Goal: Information Seeking & Learning: Learn about a topic

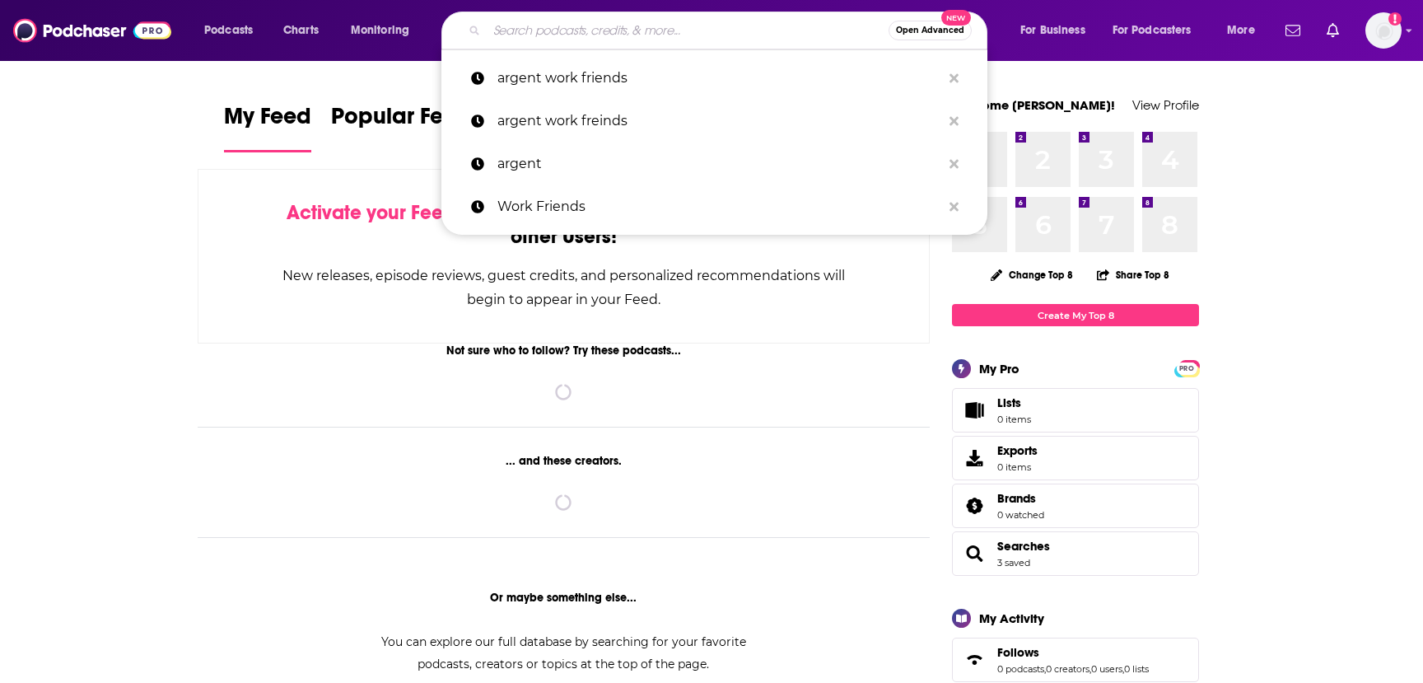
click at [530, 35] on input "Search podcasts, credits, & more..." at bounding box center [688, 30] width 402 height 26
paste input "[PERSON_NAME]"
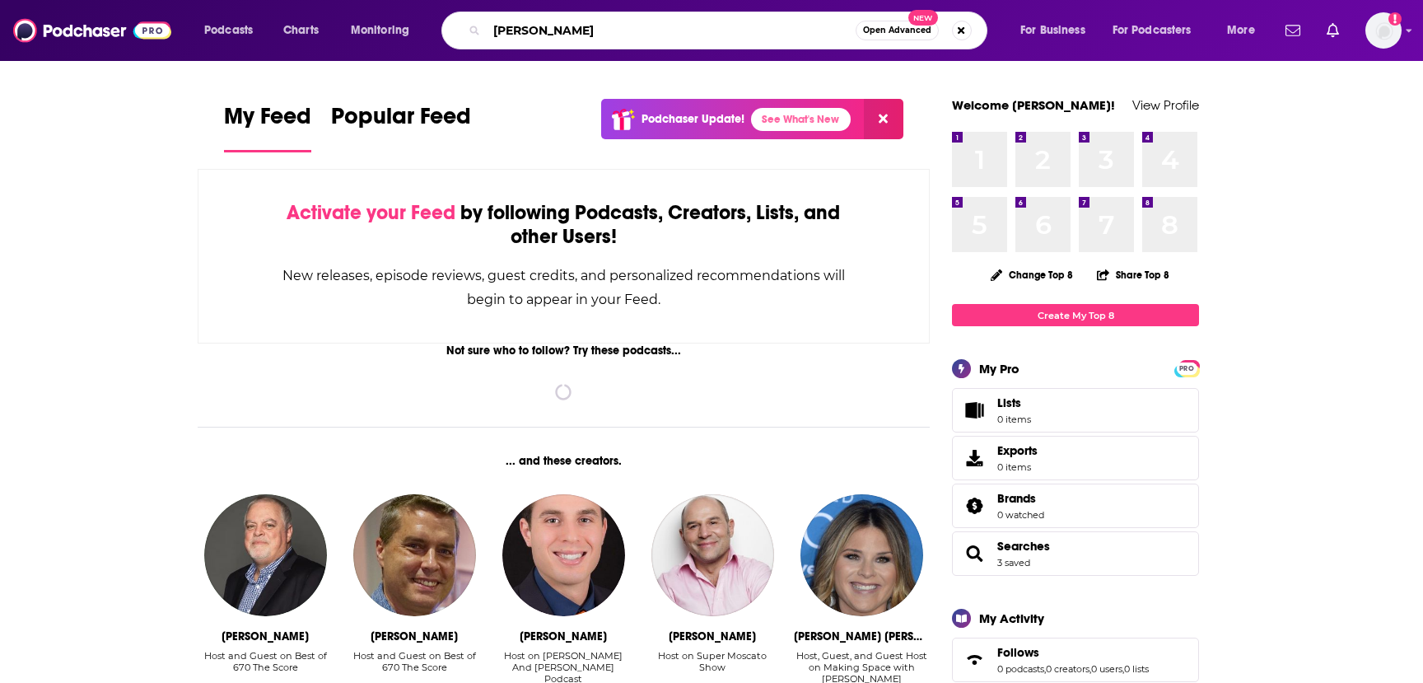
type input "[PERSON_NAME]"
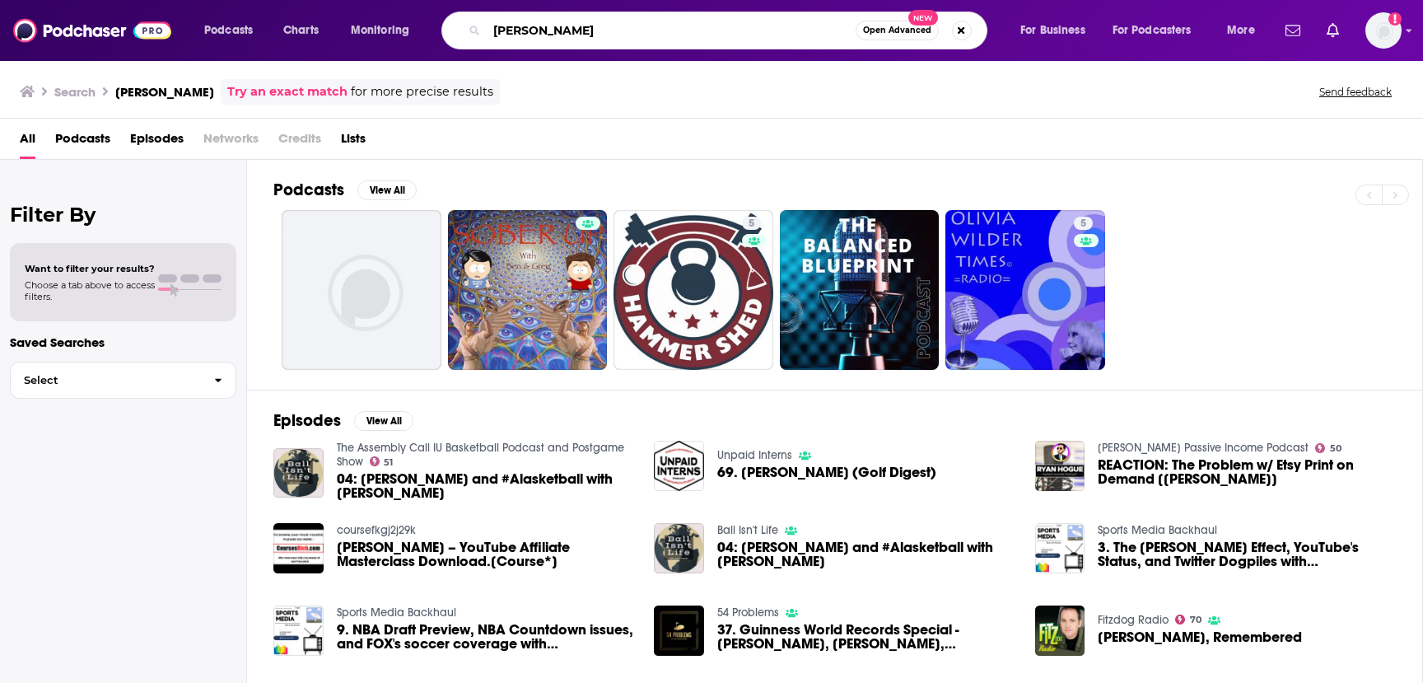
click at [563, 28] on input "[PERSON_NAME]" at bounding box center [671, 30] width 369 height 26
type input "golf iq"
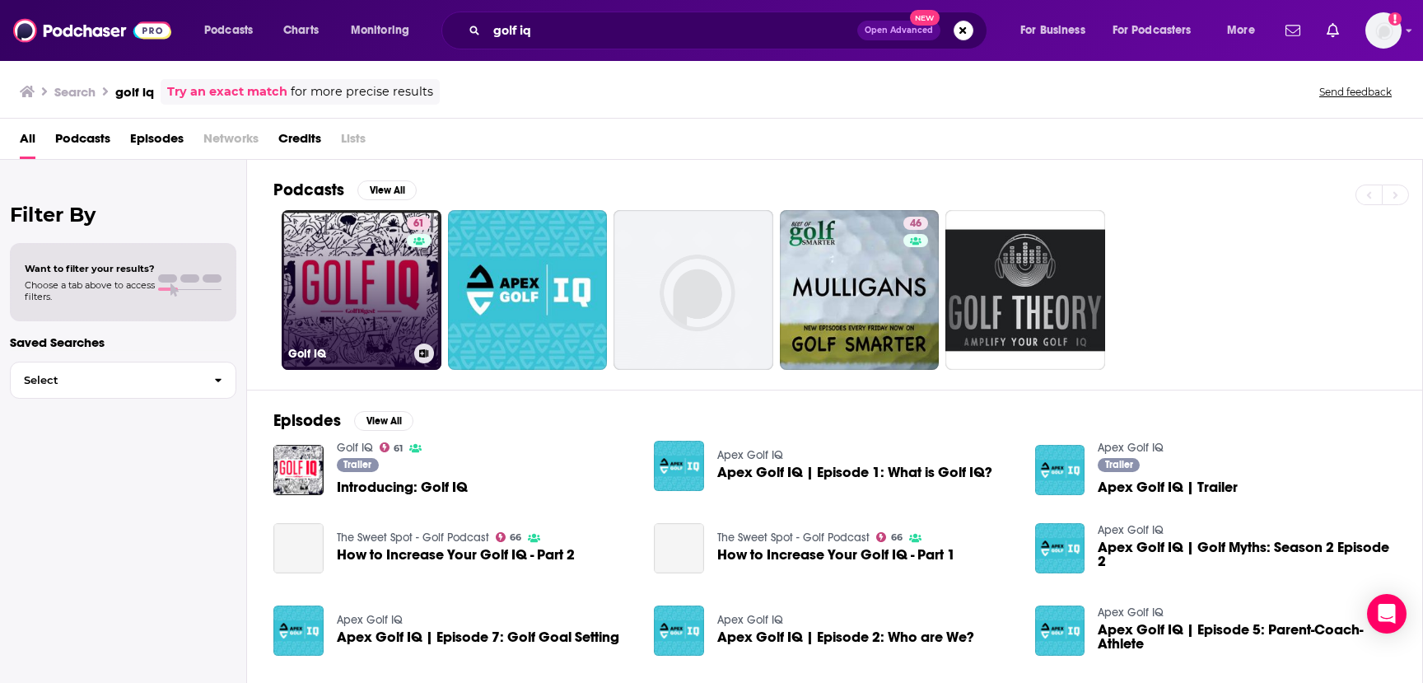
click at [379, 284] on link "61 Golf IQ" at bounding box center [362, 290] width 160 height 160
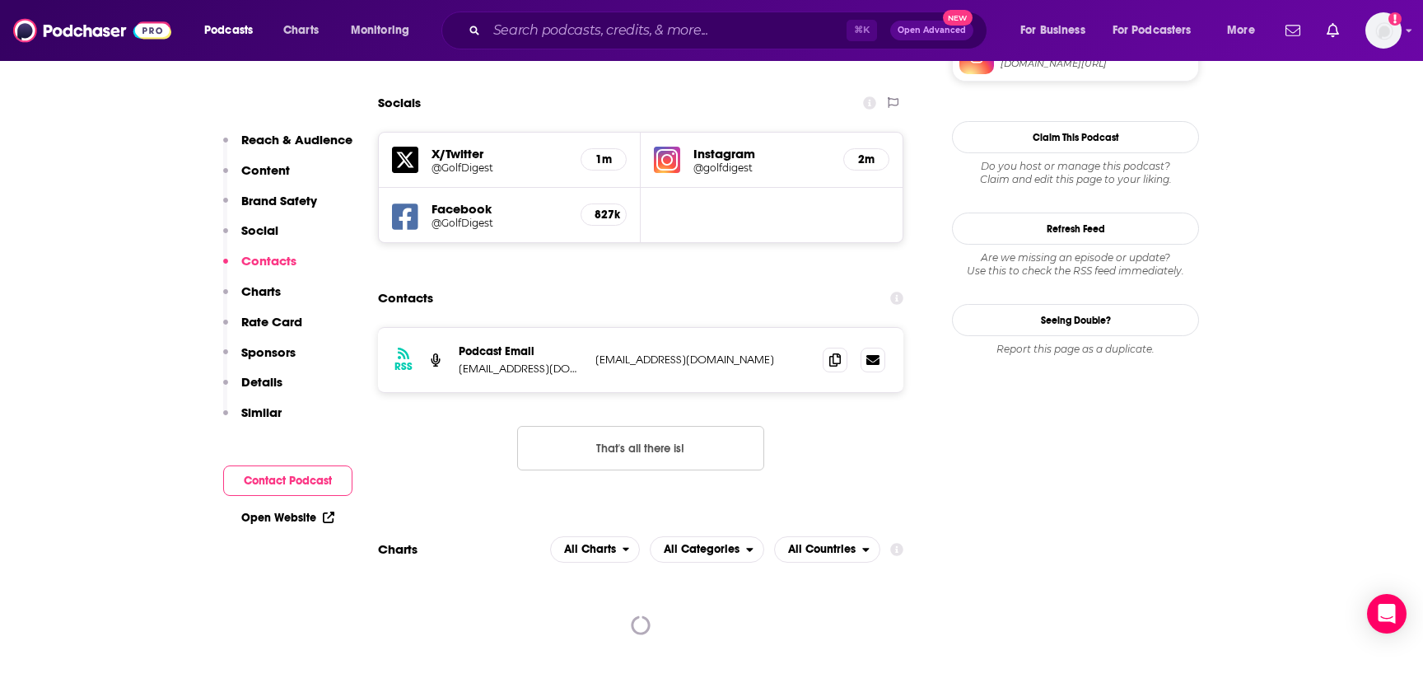
scroll to position [1726, 0]
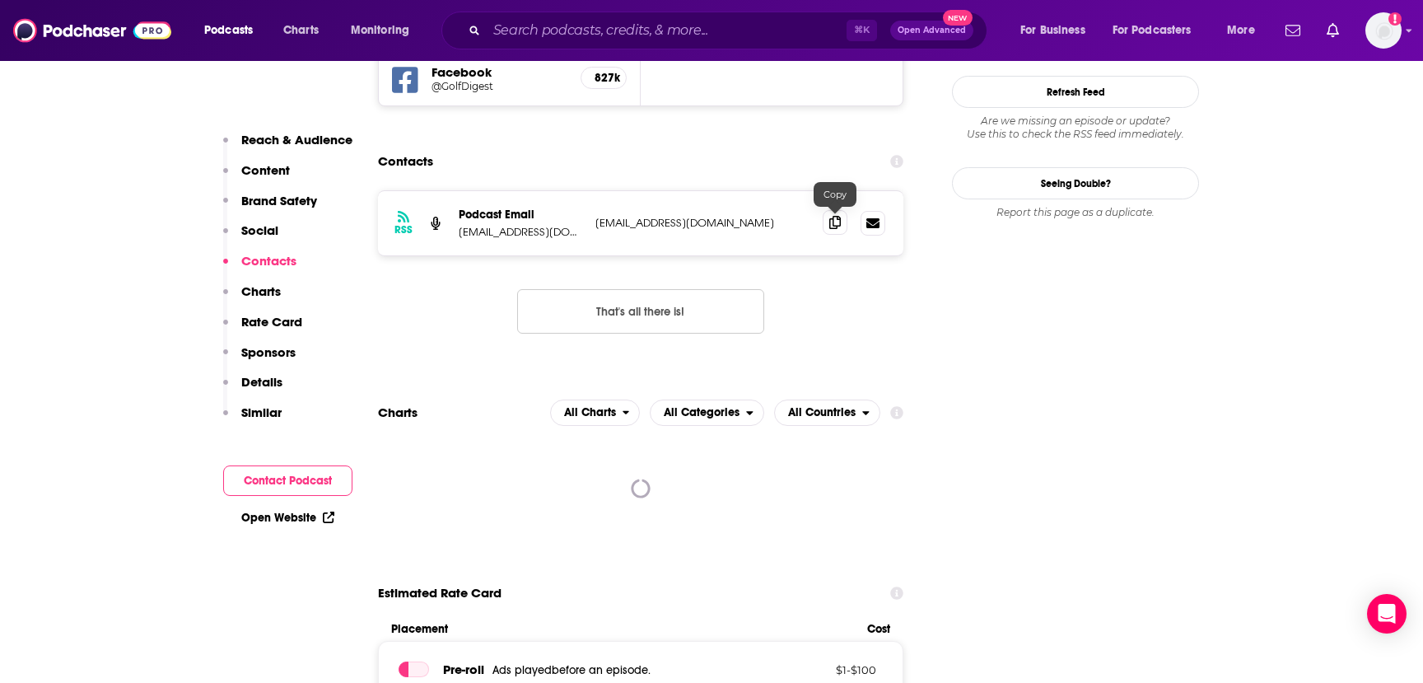
click at [832, 225] on icon at bounding box center [835, 222] width 12 height 13
